Goal: Check status: Check status

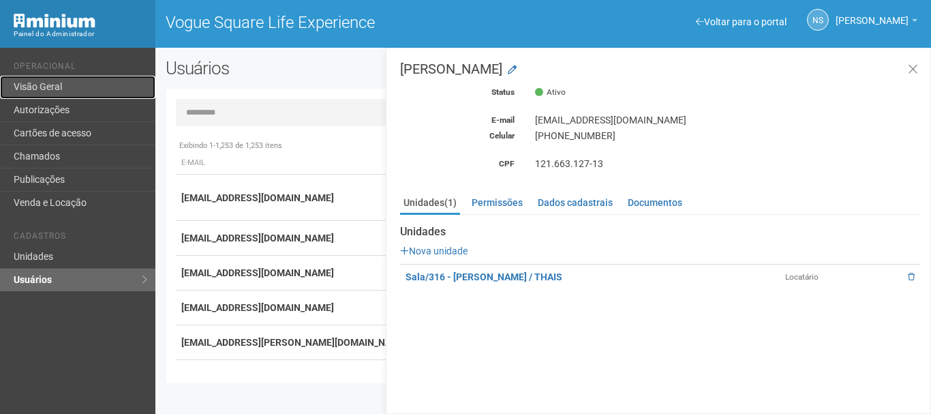
click at [55, 83] on link "Visão Geral" at bounding box center [77, 87] width 155 height 23
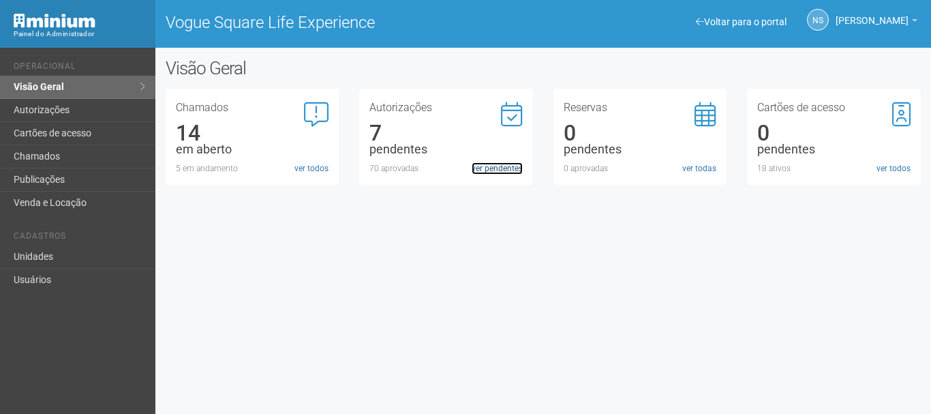
click at [504, 172] on link "ver pendentes" at bounding box center [497, 168] width 51 height 12
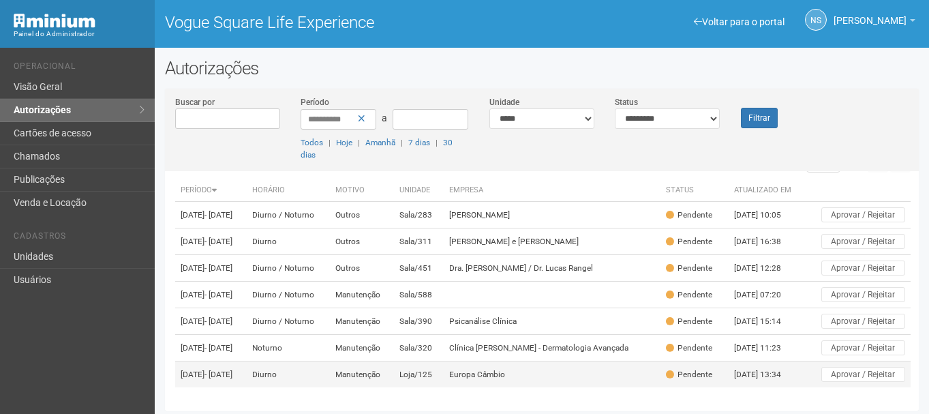
scroll to position [84, 0]
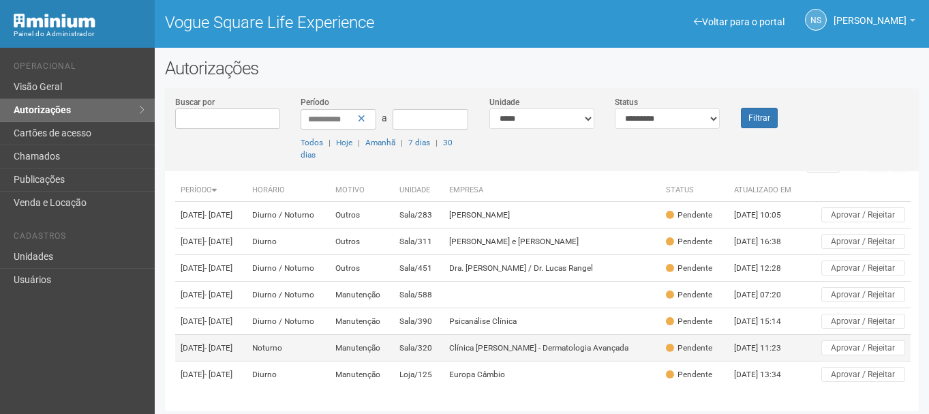
click at [444, 335] on td "Sala/320" at bounding box center [419, 348] width 50 height 27
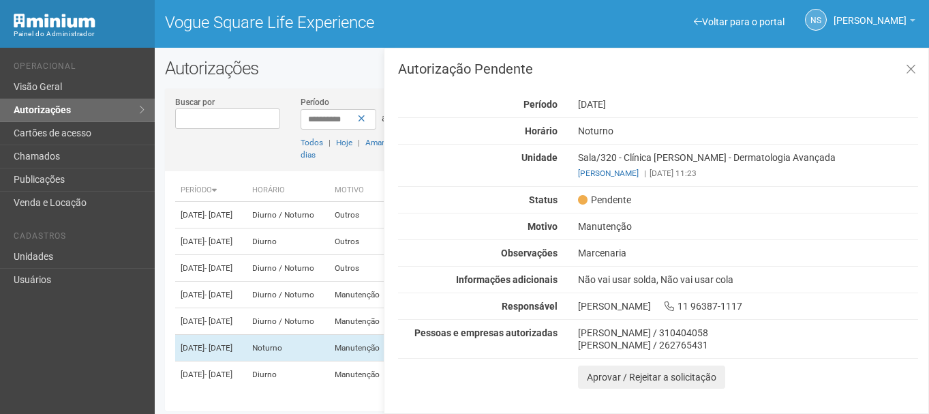
click at [602, 255] on div "Marcenaria" at bounding box center [748, 253] width 360 height 12
click at [694, 280] on div "Não vai usar solda, Não vai usar cola" at bounding box center [748, 279] width 360 height 12
drag, startPoint x: 743, startPoint y: 281, endPoint x: 546, endPoint y: 278, distance: 196.3
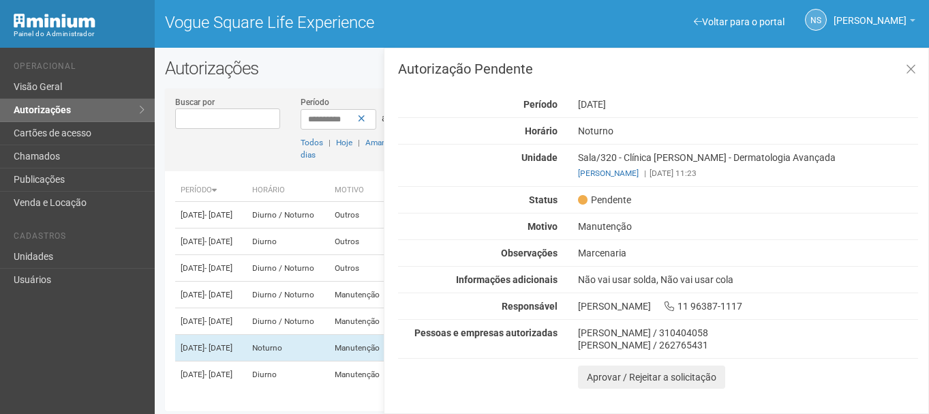
click at [546, 278] on div "Informações adicionais Não vai usar solda, Não vai usar cola" at bounding box center [658, 279] width 540 height 12
click at [584, 285] on div "Não vai usar solda, Não vai usar cola" at bounding box center [748, 279] width 360 height 12
click at [551, 282] on strong "Informações adicionais" at bounding box center [507, 279] width 102 height 11
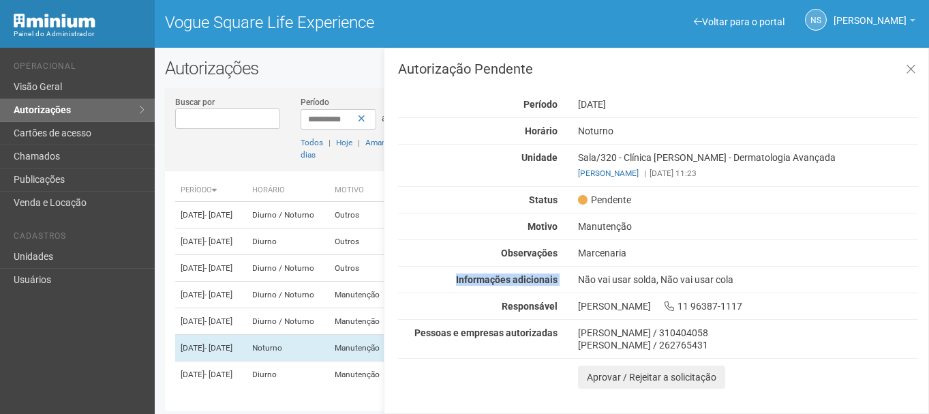
click at [551, 282] on strong "Informações adicionais" at bounding box center [507, 279] width 102 height 11
click at [594, 275] on div "Não vai usar solda, Não vai usar cola" at bounding box center [748, 279] width 360 height 12
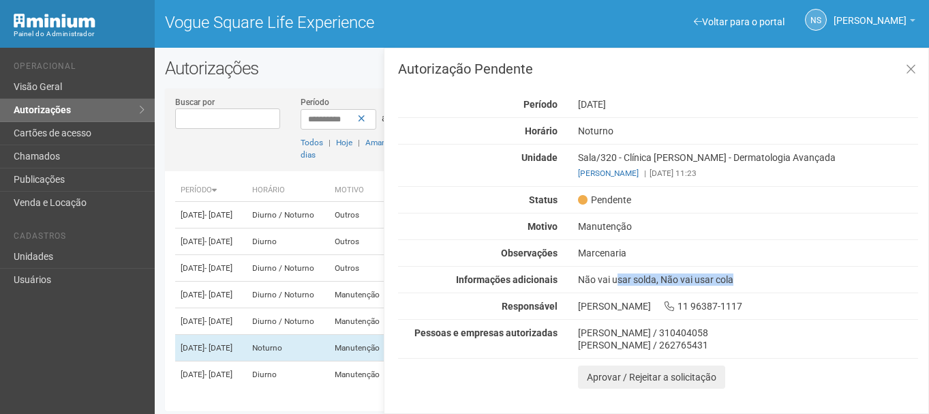
click at [594, 275] on div "Não vai usar solda, Não vai usar cola" at bounding box center [748, 279] width 360 height 12
click at [644, 252] on div "Marcenaria" at bounding box center [748, 253] width 360 height 12
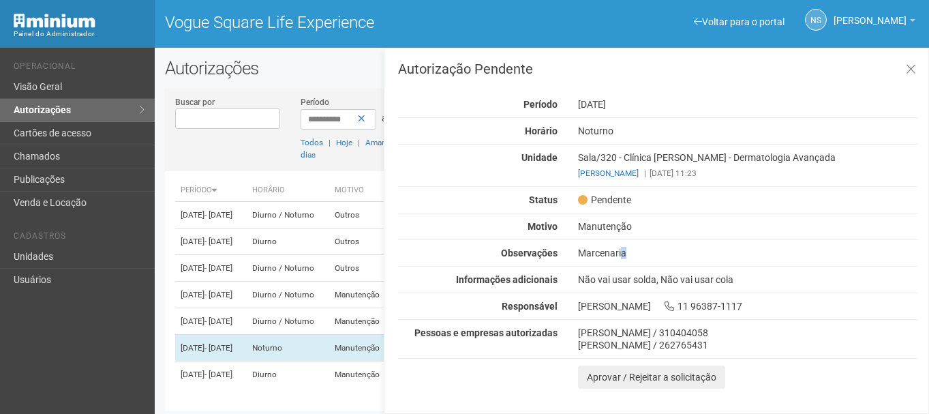
click at [644, 252] on div "Marcenaria" at bounding box center [748, 253] width 360 height 12
click at [632, 219] on div "Autorização Pendente Período 08/09/2025 Horário Noturno Unidade Sala/320 - Clín…" at bounding box center [658, 225] width 520 height 326
click at [593, 341] on div "Felipi Caetano da Silva / 262765431" at bounding box center [748, 345] width 340 height 12
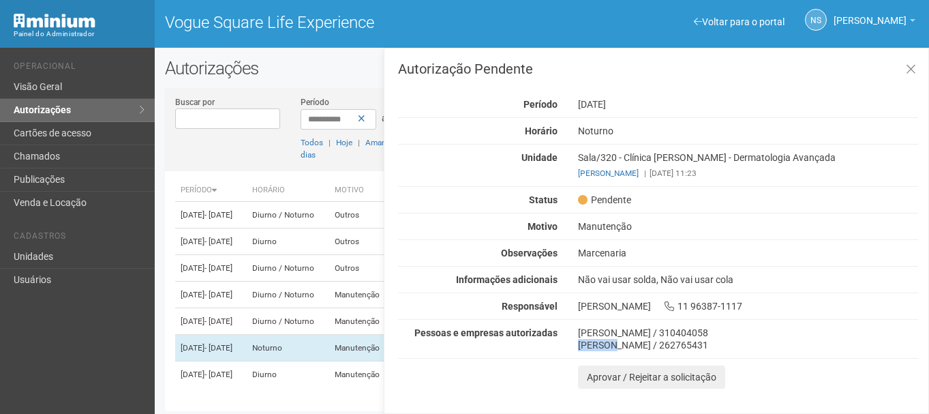
click at [593, 341] on div "Felipi Caetano da Silva / 262765431" at bounding box center [748, 345] width 340 height 12
drag, startPoint x: 593, startPoint y: 341, endPoint x: 786, endPoint y: 226, distance: 224.6
click at [585, 322] on div "Autorização Pendente Período 08/09/2025 Horário Noturno Unidade Sala/320 - Clín…" at bounding box center [658, 225] width 520 height 326
click at [767, 71] on h3 "Autorização Pendente" at bounding box center [658, 69] width 520 height 14
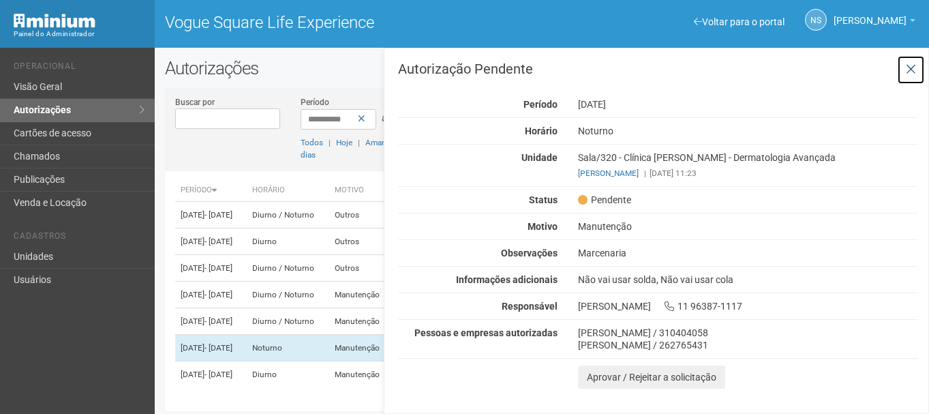
click at [912, 72] on icon at bounding box center [911, 70] width 10 height 14
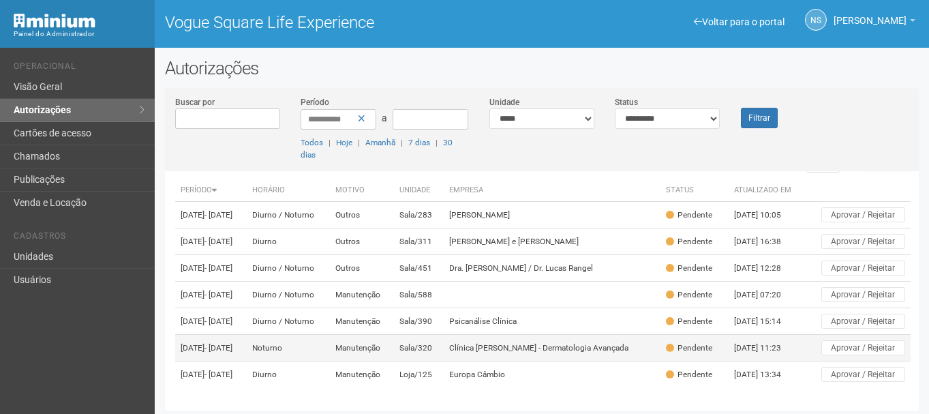
scroll to position [3, 0]
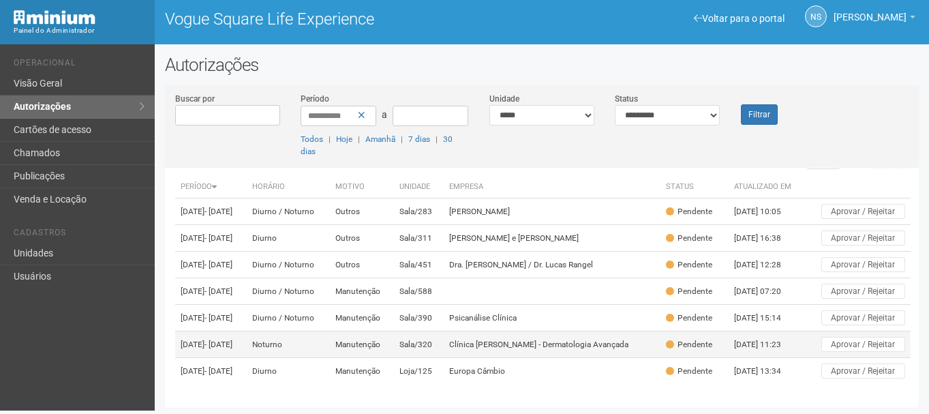
click at [534, 339] on td "Clínica Caroline Antunes - Dermatologia Avançada" at bounding box center [552, 344] width 217 height 27
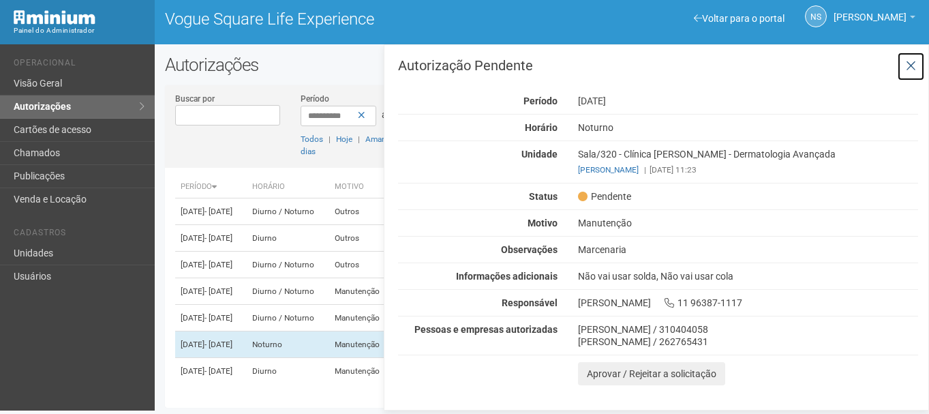
click at [909, 67] on icon at bounding box center [911, 66] width 10 height 14
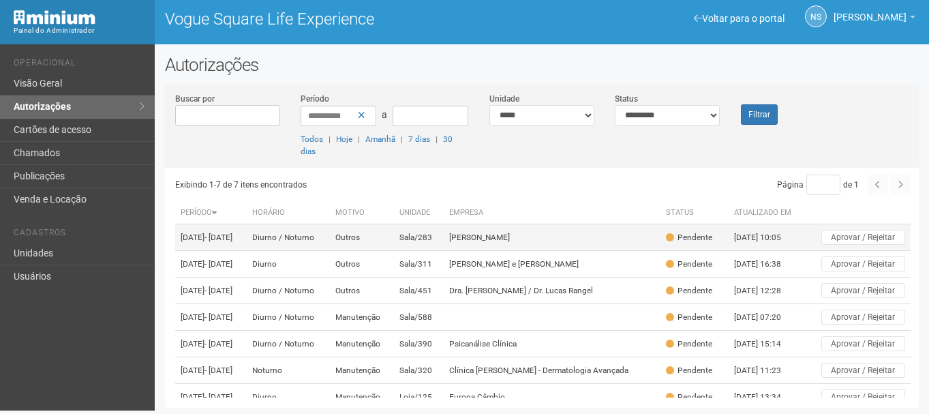
click at [518, 237] on td "Carol Lira" at bounding box center [552, 237] width 217 height 27
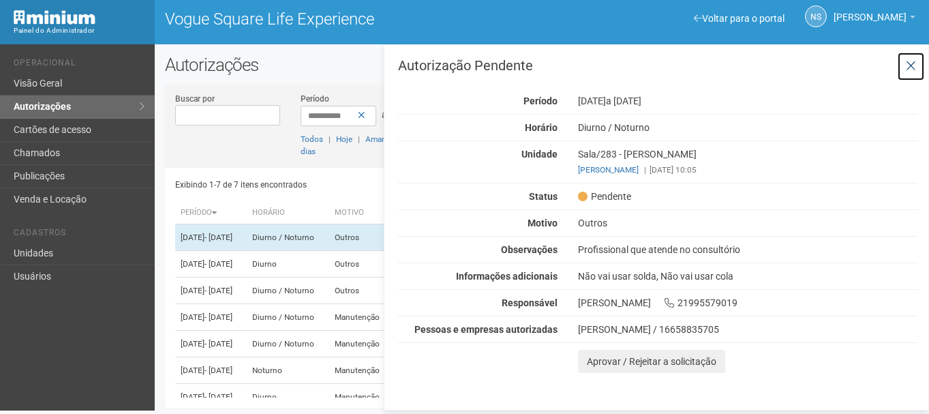
click at [916, 69] on button at bounding box center [911, 66] width 28 height 29
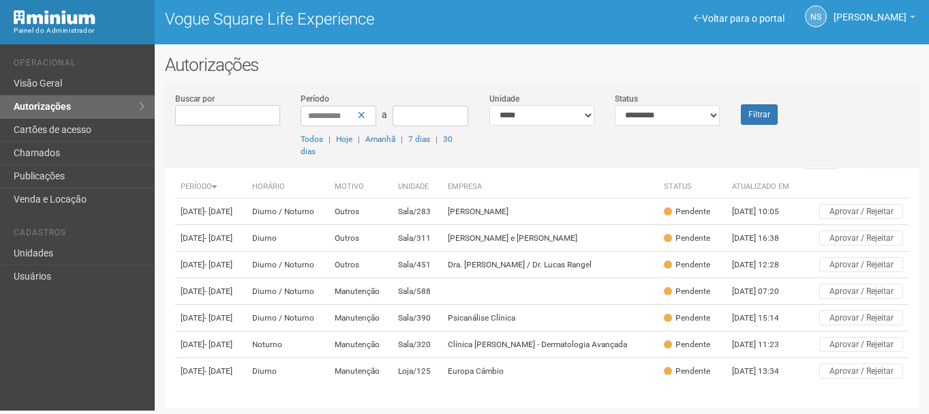
scroll to position [12, 0]
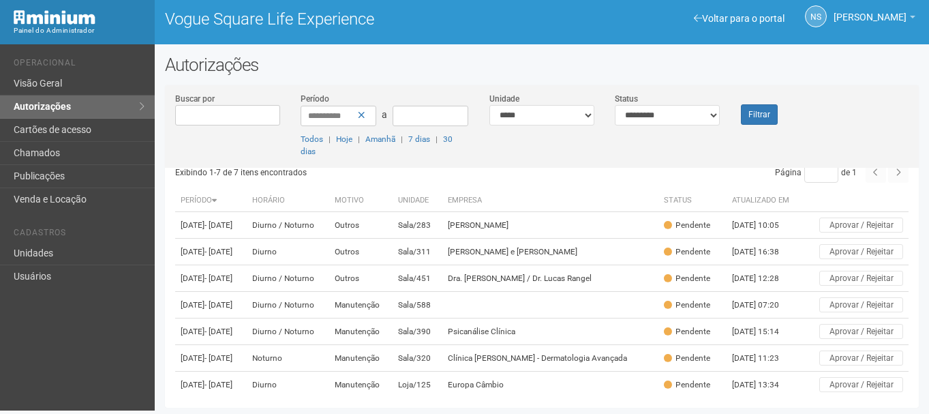
click at [846, 121] on div "**********" at bounding box center [542, 130] width 754 height 76
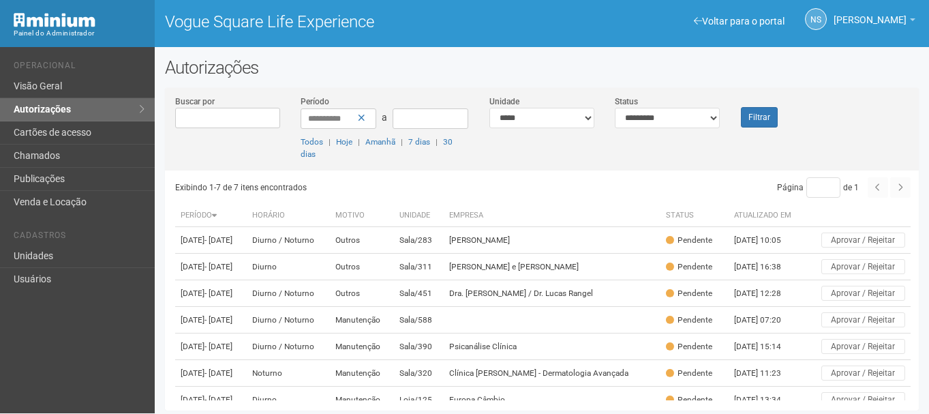
scroll to position [0, 0]
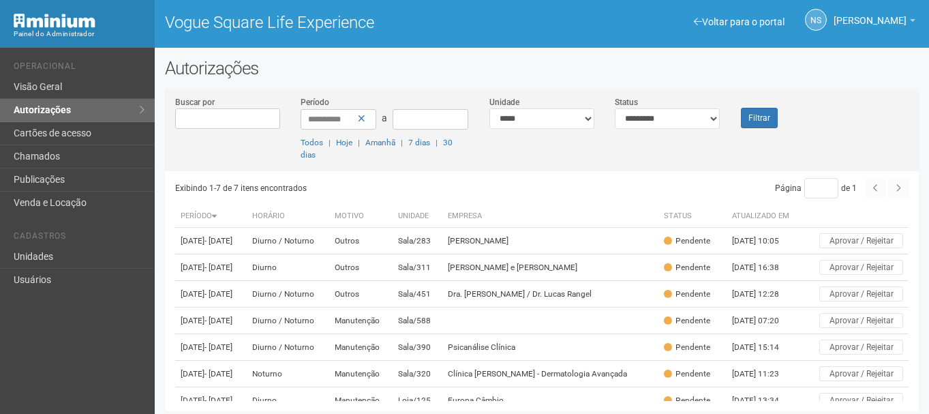
click at [815, 132] on div "**********" at bounding box center [542, 133] width 754 height 76
